Goal: Task Accomplishment & Management: Manage account settings

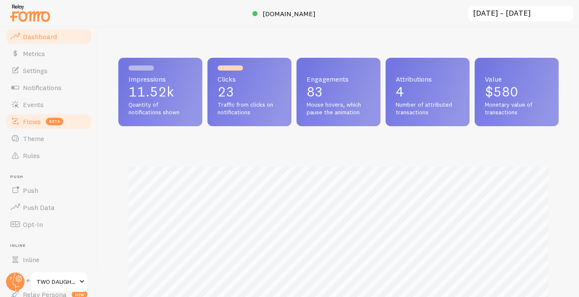
scroll to position [16, 0]
click at [38, 137] on span "Theme" at bounding box center [33, 140] width 21 height 8
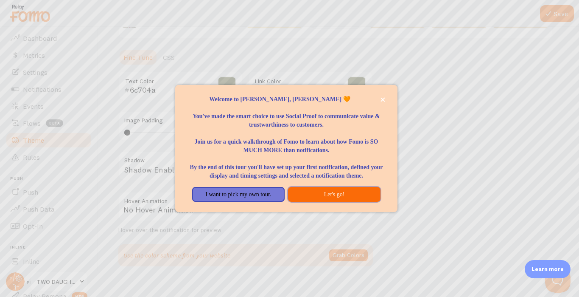
click at [341, 197] on button "Let's go!" at bounding box center [334, 194] width 93 height 15
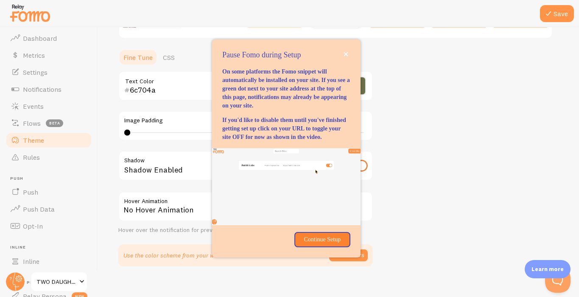
click at [399, 122] on div "Theme Choose a theme for your notifications Curved [PERSON_NAME] from [GEOGRAPH…" at bounding box center [338, 64] width 441 height 403
click at [347, 52] on icon "close," at bounding box center [346, 54] width 5 height 5
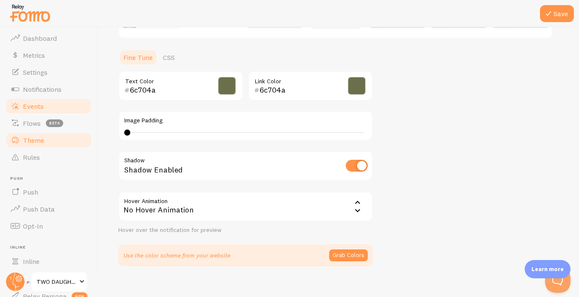
click at [46, 107] on link "Events" at bounding box center [48, 106] width 87 height 17
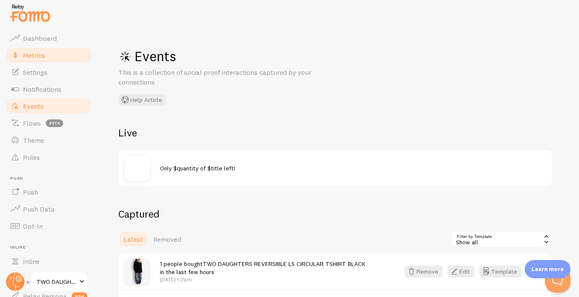
click at [39, 51] on span "Metrics" at bounding box center [34, 55] width 22 height 8
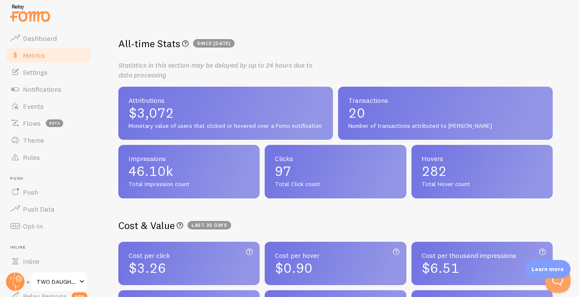
scroll to position [143, 0]
click at [36, 138] on span "Theme" at bounding box center [33, 140] width 21 height 8
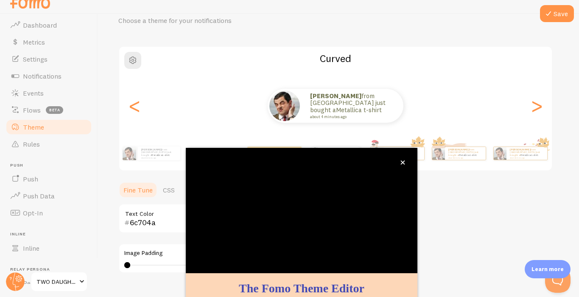
scroll to position [79, 0]
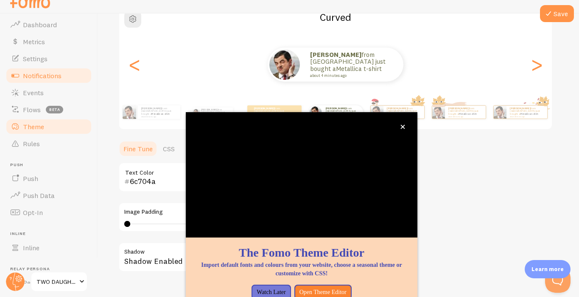
click at [31, 79] on span "Notifications" at bounding box center [42, 75] width 39 height 8
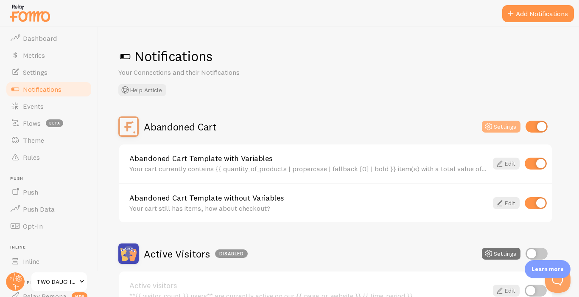
click at [502, 126] on button "Settings" at bounding box center [501, 127] width 39 height 12
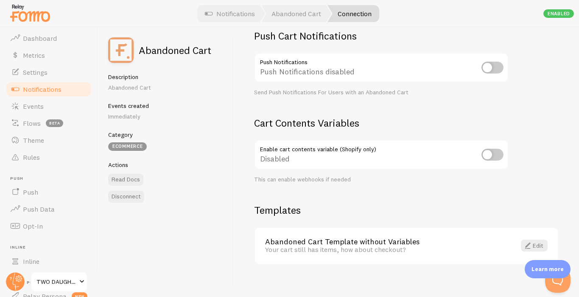
scroll to position [270, 0]
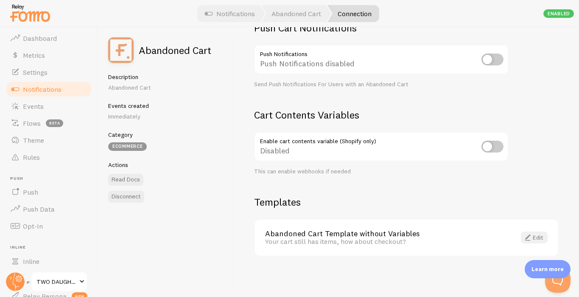
click at [536, 236] on link "Edit" at bounding box center [534, 237] width 27 height 12
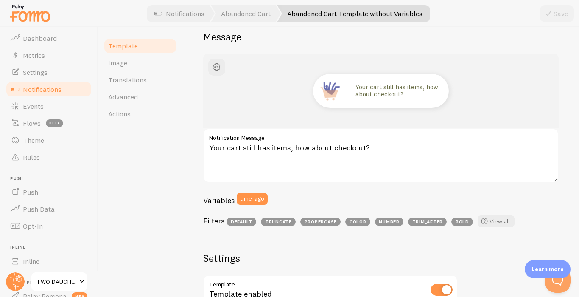
scroll to position [73, 0]
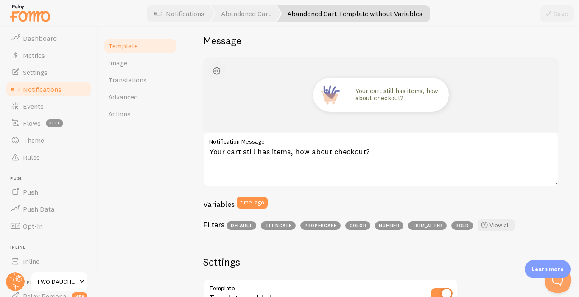
click at [216, 70] on span "button" at bounding box center [217, 71] width 10 height 10
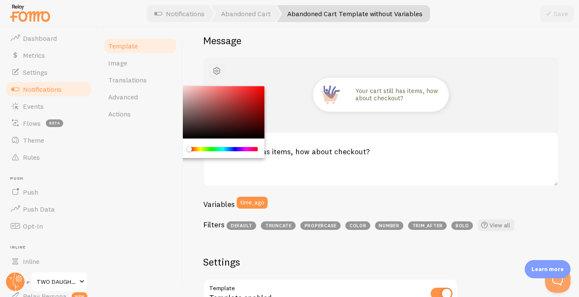
click at [216, 70] on span "button" at bounding box center [217, 71] width 10 height 10
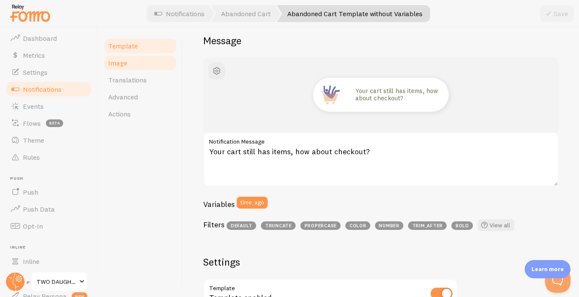
click at [120, 61] on span "Image" at bounding box center [117, 63] width 19 height 8
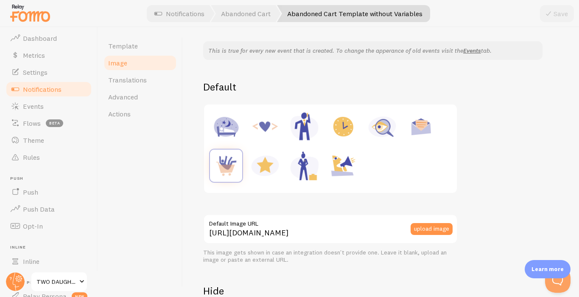
scroll to position [70, 0]
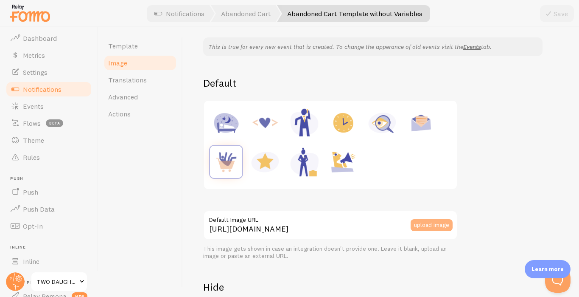
click at [435, 225] on button "upload image" at bounding box center [432, 225] width 42 height 12
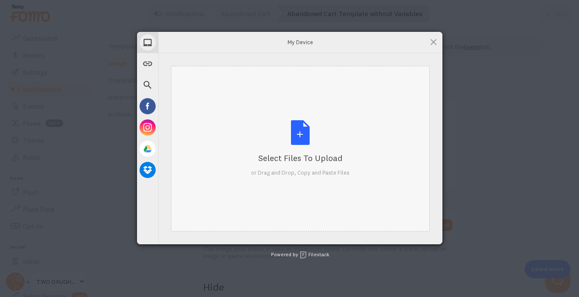
click at [300, 135] on div "Select Files to Upload or Drag and Drop, Copy and Paste Files" at bounding box center [300, 148] width 98 height 56
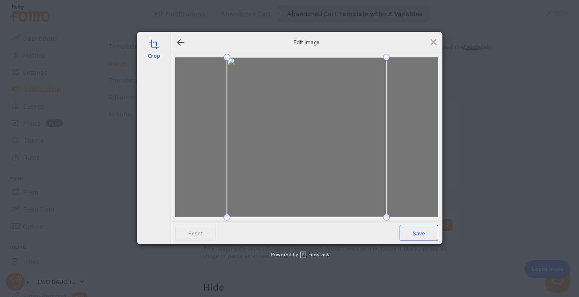
click at [422, 234] on span "Save" at bounding box center [419, 233] width 39 height 16
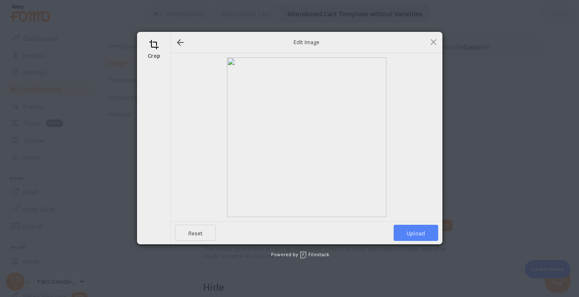
click at [426, 232] on span "Upload" at bounding box center [416, 233] width 45 height 16
type input "[URL][DOMAIN_NAME][DOMAIN_NAME]"
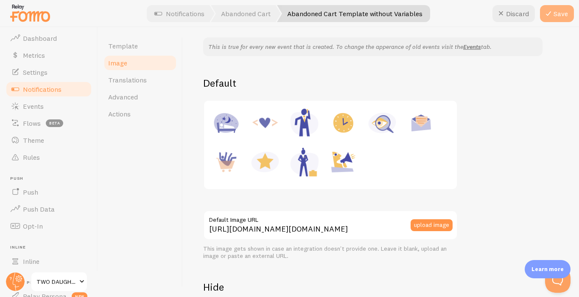
click at [555, 12] on button "Save" at bounding box center [557, 13] width 34 height 17
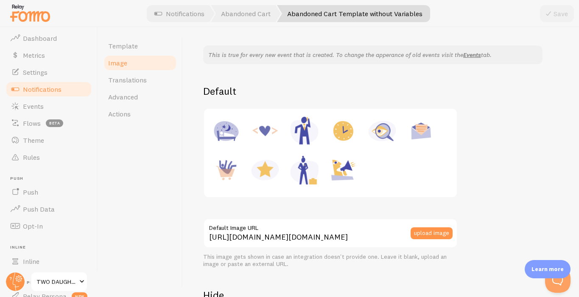
scroll to position [0, 0]
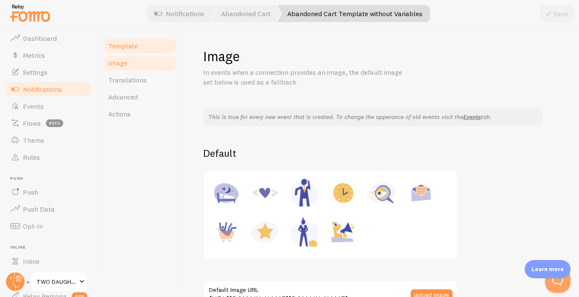
click at [128, 44] on span "Template" at bounding box center [123, 46] width 30 height 8
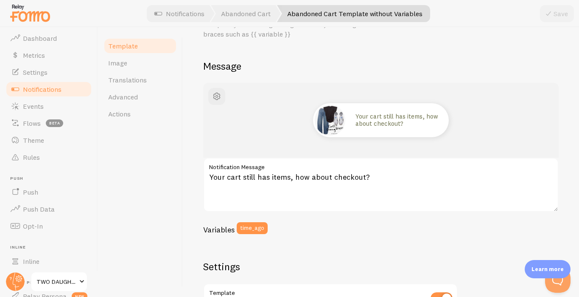
scroll to position [49, 0]
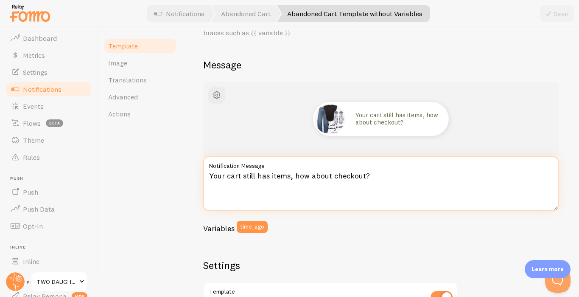
drag, startPoint x: 375, startPoint y: 174, endPoint x: 205, endPoint y: 177, distance: 169.3
click at [205, 177] on textarea "Your cart still has items, how about checkout?" at bounding box center [381, 183] width 356 height 54
click at [378, 175] on textarea "Your cart still has items, how about checkout?" at bounding box center [381, 183] width 356 height 54
drag, startPoint x: 378, startPoint y: 176, endPoint x: 211, endPoint y: 174, distance: 166.8
click at [211, 174] on textarea "Your cart still has items, how about checkout?" at bounding box center [381, 183] width 356 height 54
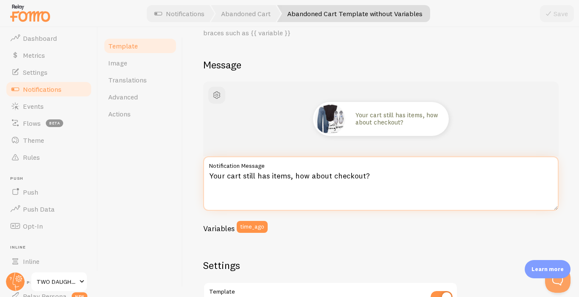
click at [340, 177] on textarea "Your cart still has items, how about checkout?" at bounding box center [381, 183] width 356 height 54
click at [329, 175] on textarea "Your cart still has items, how about checkout?" at bounding box center [381, 183] width 356 height 54
drag, startPoint x: 331, startPoint y: 176, endPoint x: 295, endPoint y: 176, distance: 36.5
click at [295, 176] on textarea "Your cart still has items, how about checkout?" at bounding box center [381, 183] width 356 height 54
click at [375, 172] on textarea "Your cart still has items, how about checkout?" at bounding box center [381, 183] width 356 height 54
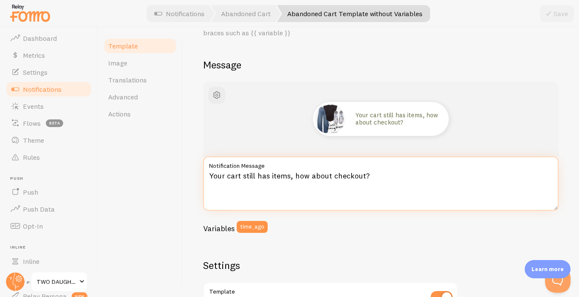
drag, startPoint x: 375, startPoint y: 172, endPoint x: 177, endPoint y: 174, distance: 198.6
click at [177, 174] on div "Template Image Translations Advanced Actions Abandoned Cart Template without Va…" at bounding box center [338, 161] width 481 height 269
paste textarea "Two Daughters Cart is Calling…"
click at [304, 176] on textarea "Your Two Daughters Cart is Calling… remem" at bounding box center [381, 183] width 356 height 54
drag, startPoint x: 327, startPoint y: 175, endPoint x: 305, endPoint y: 174, distance: 22.1
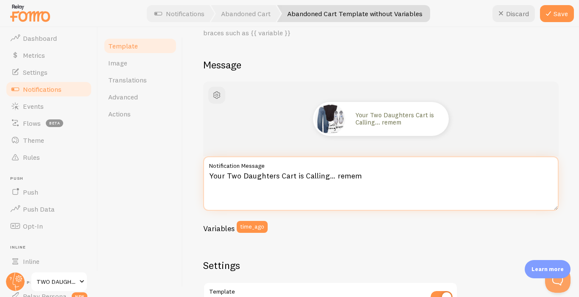
click at [305, 174] on textarea "Your Two Daughters Cart is Calling… remem" at bounding box center [381, 183] width 356 height 54
click at [412, 174] on textarea "Your Two Daughters Cart is waiting for checkout … remem" at bounding box center [381, 183] width 356 height 54
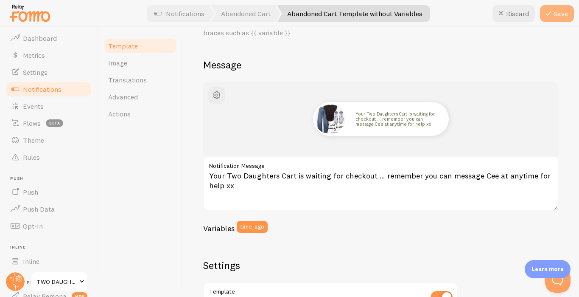
click at [550, 11] on icon at bounding box center [549, 13] width 10 height 10
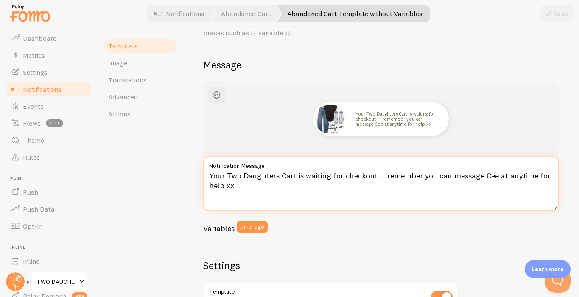
drag, startPoint x: 237, startPoint y: 187, endPoint x: 383, endPoint y: 176, distance: 146.4
click at [383, 176] on textarea "Your Two Daughters Cart is waiting for checkout … remember you can message Cee …" at bounding box center [381, 183] width 356 height 54
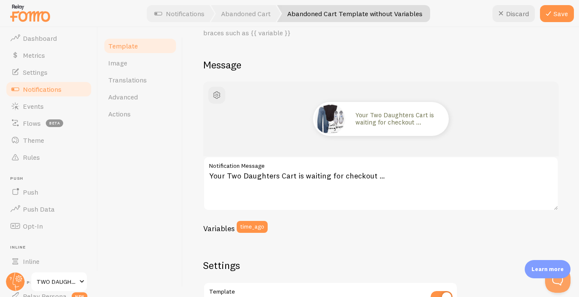
drag, startPoint x: 556, startPoint y: 14, endPoint x: 530, endPoint y: 109, distance: 97.9
click at [533, 109] on div "Discard Save Template Image Translations Advanced Actions Abandoned Cart Templa…" at bounding box center [338, 161] width 481 height 269
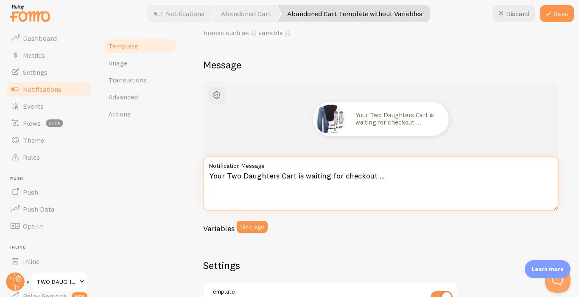
click at [304, 174] on textarea "Your Two Daughters Cart is waiting for checkout …" at bounding box center [381, 183] width 356 height 54
click at [389, 176] on textarea "Your Two Daughters Cart is waiting for checkout …" at bounding box center [381, 183] width 356 height 54
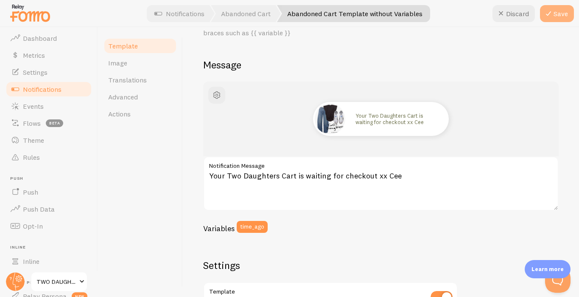
click at [555, 18] on button "Save" at bounding box center [557, 13] width 34 height 17
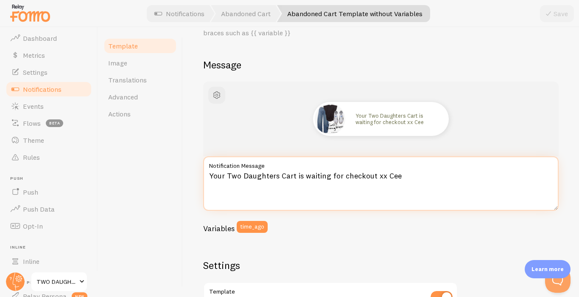
drag, startPoint x: 295, startPoint y: 174, endPoint x: 282, endPoint y: 174, distance: 12.7
click at [282, 174] on textarea "Your Two Daughters Cart is waiting for checkout xx Cee" at bounding box center [381, 183] width 356 height 54
drag, startPoint x: 328, startPoint y: 176, endPoint x: 280, endPoint y: 175, distance: 48.0
click at [280, 175] on textarea "Your Two Daughters Cart is waiting for checkout xx Cee" at bounding box center [381, 183] width 356 height 54
click at [354, 175] on textarea "Your Two Daughters treats are waiting for checkout xx Cee" at bounding box center [381, 183] width 356 height 54
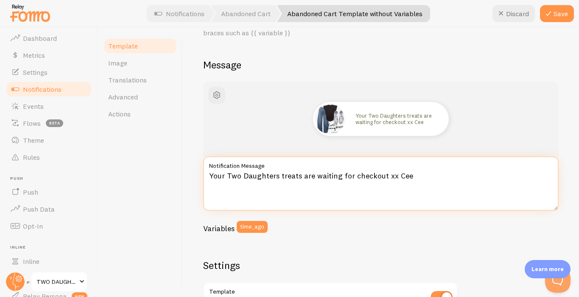
click at [352, 176] on textarea "Your Two Daughters treats are waiting for checkout xx Cee" at bounding box center [381, 183] width 356 height 54
click at [314, 177] on textarea "Your Two Daughters treats are waiting for you at checkout xx Cee" at bounding box center [381, 183] width 356 height 54
click at [460, 179] on textarea "Your Two Daughters treats are still waiting for you at checkout xx Cee" at bounding box center [381, 183] width 356 height 54
type textarea "Your Two Daughters treats are still waiting for you at checkout xx Cee"
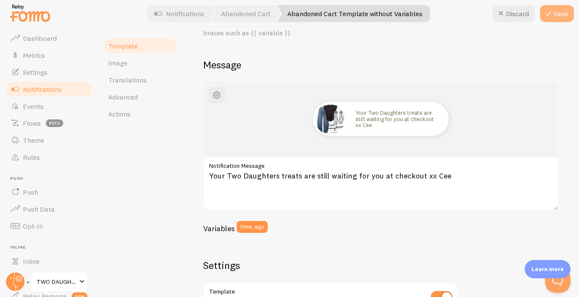
click at [559, 17] on button "Save" at bounding box center [557, 13] width 34 height 17
